Goal: Find specific page/section: Find specific page/section

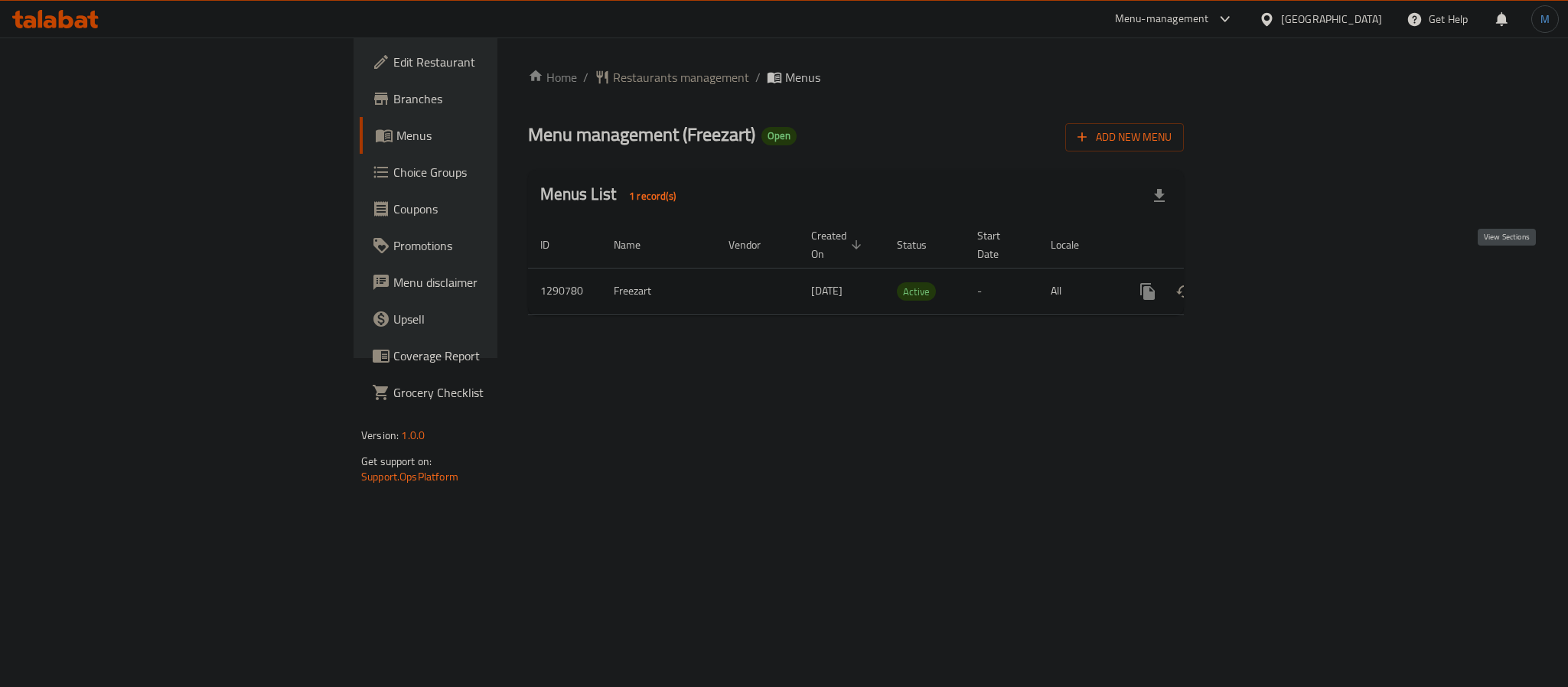
click at [1277, 273] on link "enhanced table" at bounding box center [1258, 291] width 37 height 37
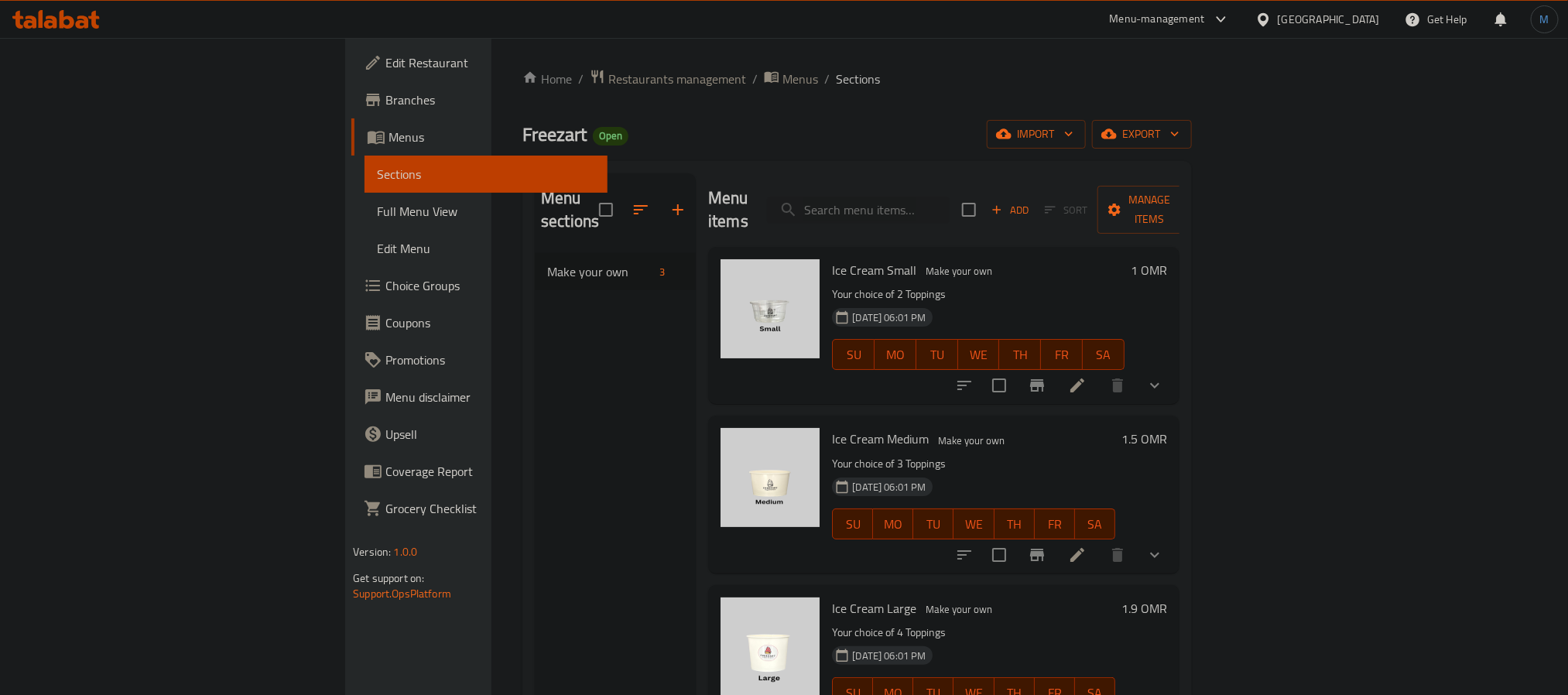
click at [1373, 8] on div "[GEOGRAPHIC_DATA]" at bounding box center [1317, 20] width 149 height 37
click at [1370, 14] on div "[GEOGRAPHIC_DATA]" at bounding box center [1328, 20] width 102 height 17
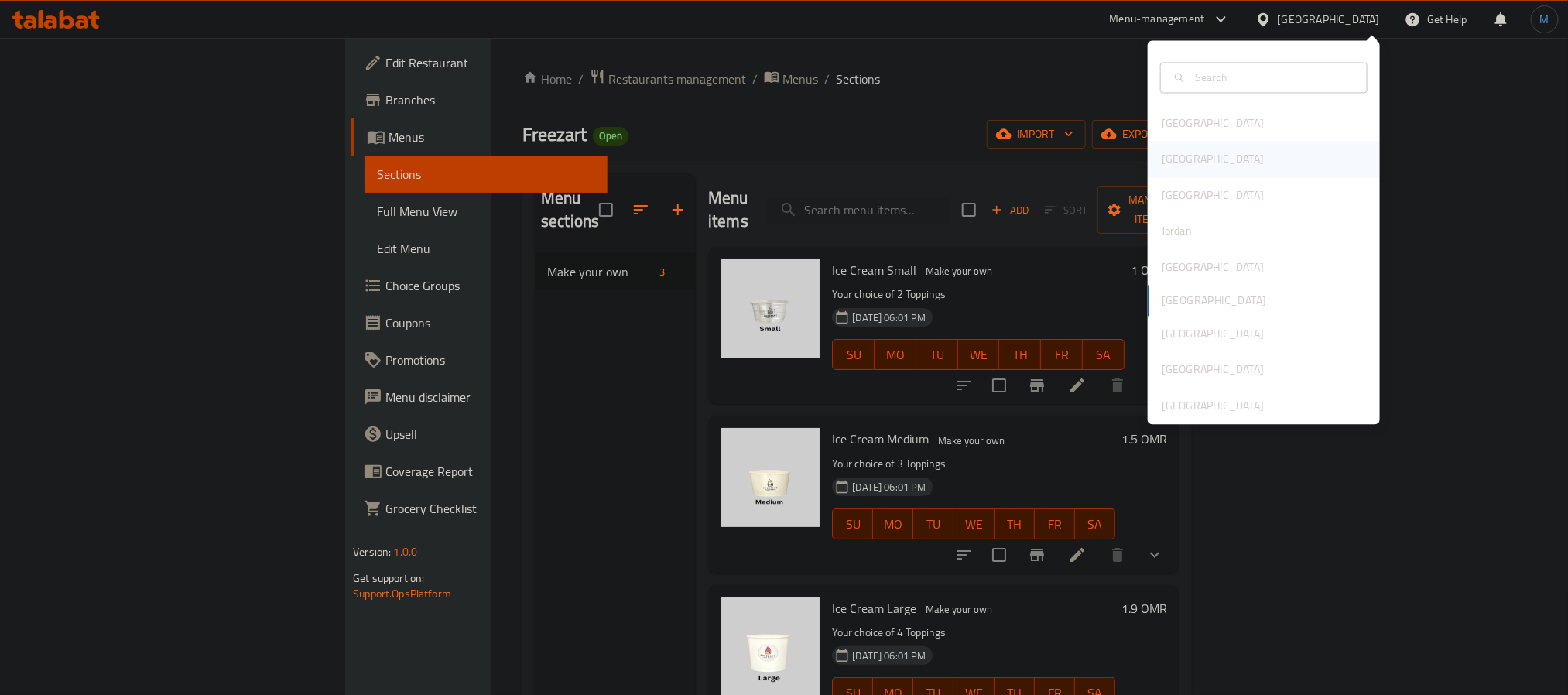
drag, startPoint x: 1187, startPoint y: 177, endPoint x: 1204, endPoint y: 166, distance: 20.2
click at [1204, 166] on div "[GEOGRAPHIC_DATA]" at bounding box center [1263, 160] width 232 height 36
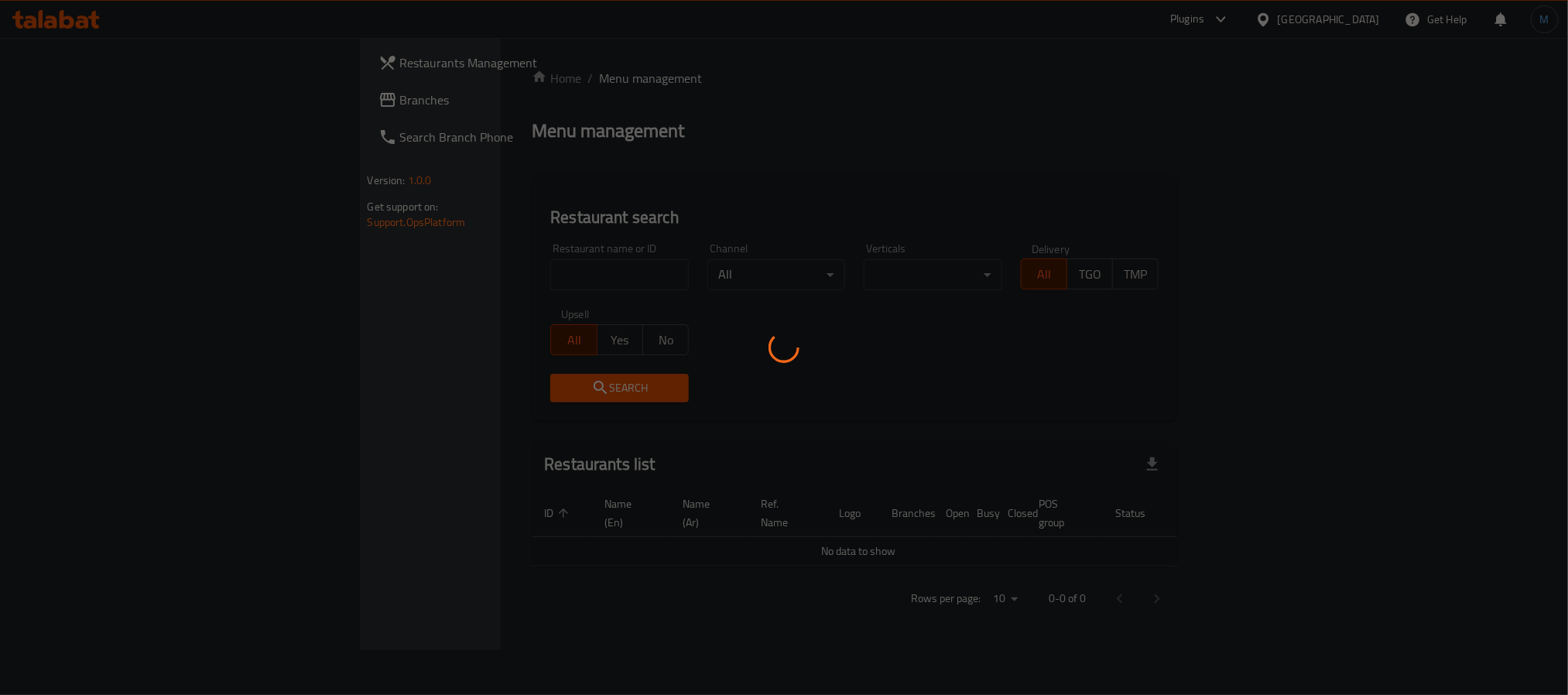
click at [1204, 166] on div at bounding box center [784, 348] width 1568 height 695
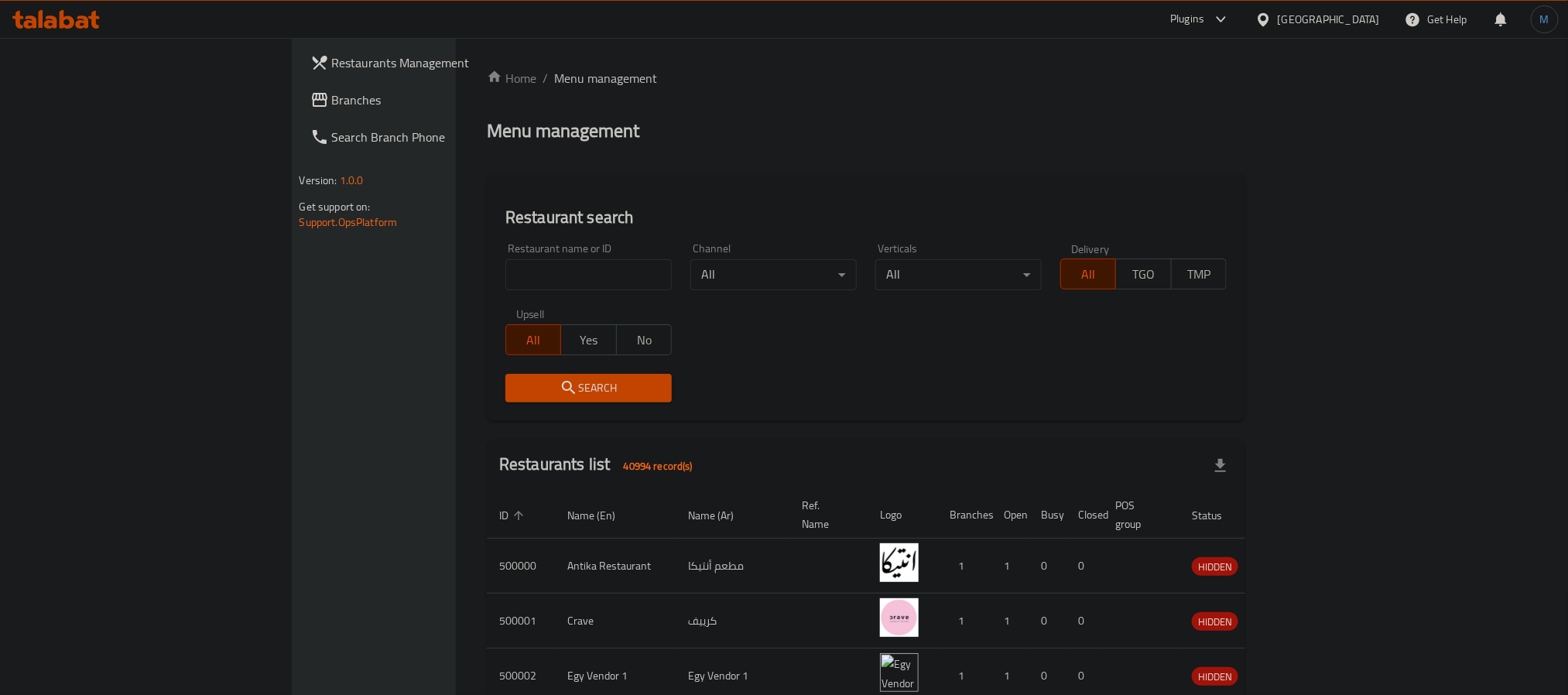
click at [298, 111] on link "Branches" at bounding box center [426, 100] width 256 height 37
